Goal: Navigation & Orientation: Go to known website

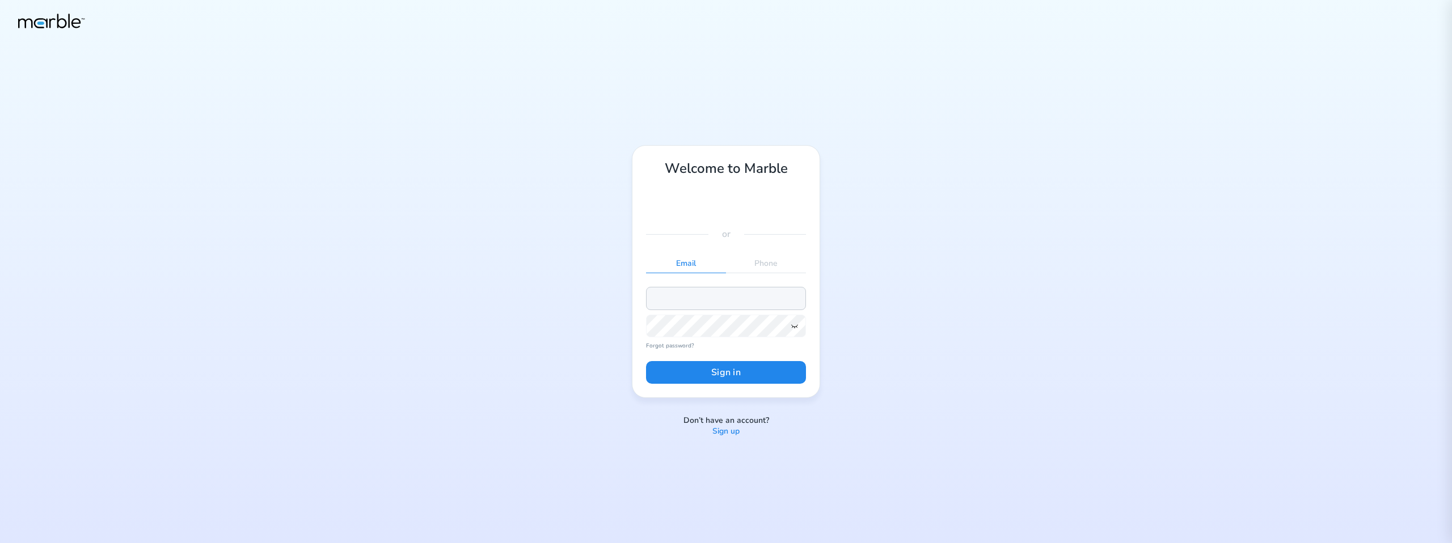
click at [740, 297] on input "email" at bounding box center [726, 298] width 160 height 23
paste input "[EMAIL_ADDRESS][PERSON_NAME][DOMAIN_NAME]"
type input "[EMAIL_ADDRESS][PERSON_NAME][DOMAIN_NAME]"
click at [711, 382] on button "Sign in" at bounding box center [726, 372] width 160 height 23
